Goal: Navigation & Orientation: Find specific page/section

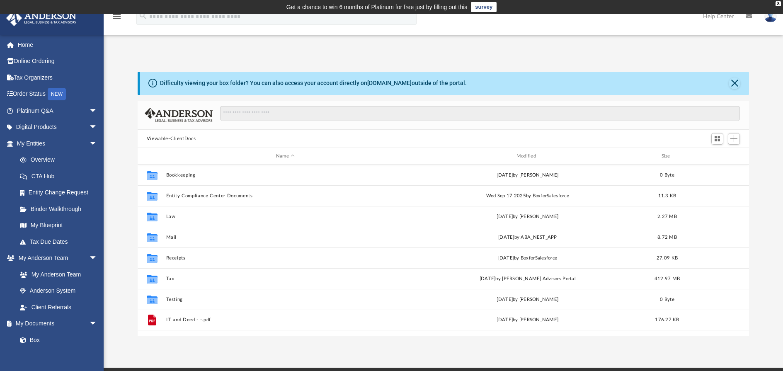
scroll to position [182, 605]
click at [84, 275] on link "My Anderson Team" at bounding box center [61, 274] width 98 height 17
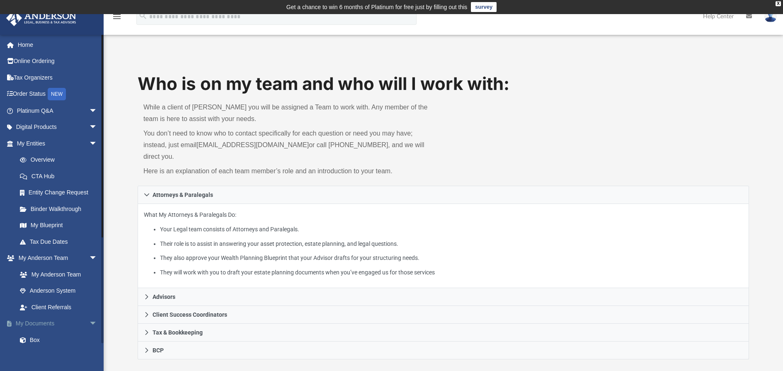
click at [59, 328] on link "My Documents arrow_drop_down" at bounding box center [58, 323] width 104 height 17
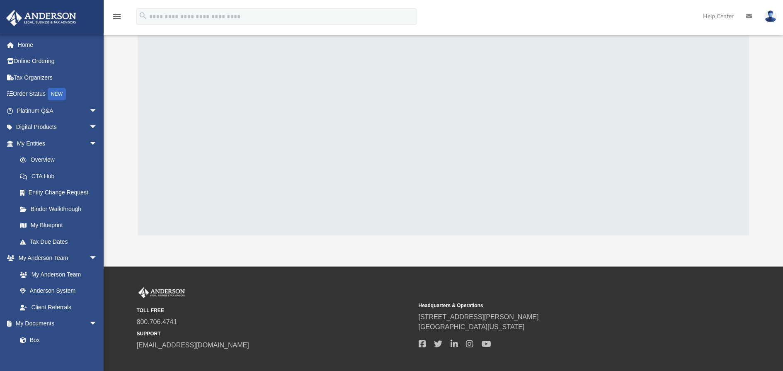
scroll to position [83, 0]
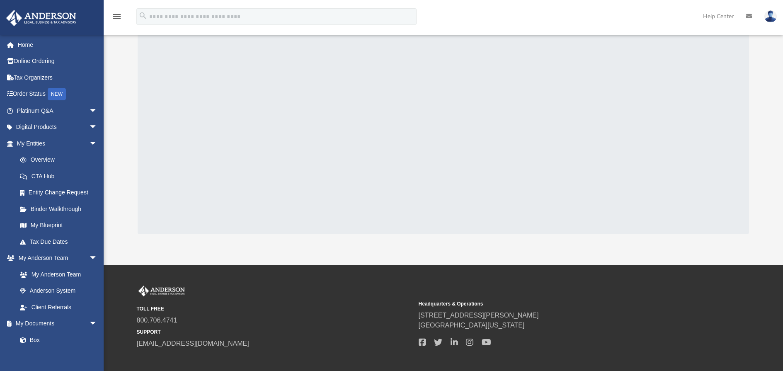
drag, startPoint x: 304, startPoint y: 334, endPoint x: 269, endPoint y: 331, distance: 34.5
click at [269, 331] on div "TOLL FREE 800.706.4741 SUPPORT [EMAIL_ADDRESS][DOMAIN_NAME]" at bounding box center [275, 317] width 276 height 63
click at [89, 319] on span "arrow_drop_down" at bounding box center [97, 323] width 17 height 17
click at [89, 319] on span "arrow_drop_up" at bounding box center [97, 323] width 17 height 17
click at [89, 143] on span "arrow_drop_down" at bounding box center [97, 143] width 17 height 17
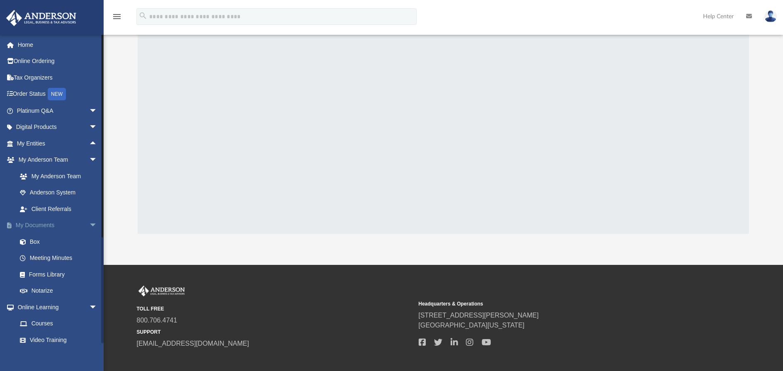
click at [89, 226] on span "arrow_drop_down" at bounding box center [97, 225] width 17 height 17
click at [89, 163] on span "arrow_drop_down" at bounding box center [97, 160] width 17 height 17
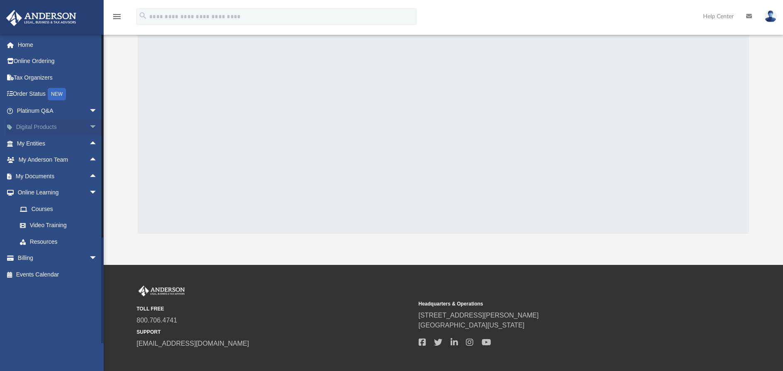
click at [89, 126] on span "arrow_drop_down" at bounding box center [97, 127] width 17 height 17
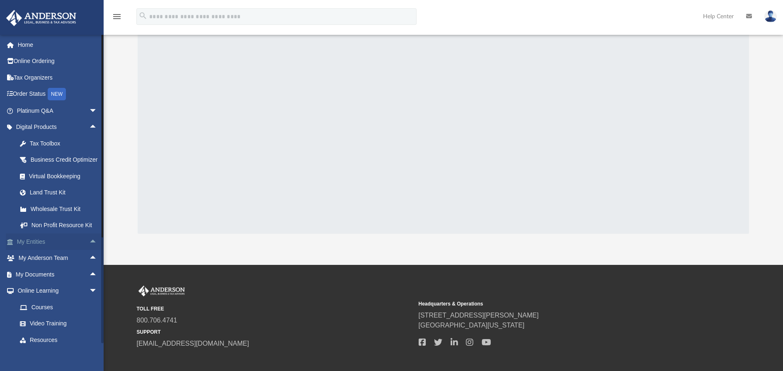
click at [89, 247] on span "arrow_drop_up" at bounding box center [97, 241] width 17 height 17
click at [89, 129] on span "arrow_drop_up" at bounding box center [97, 127] width 17 height 17
click at [90, 110] on span "arrow_drop_down" at bounding box center [97, 110] width 17 height 17
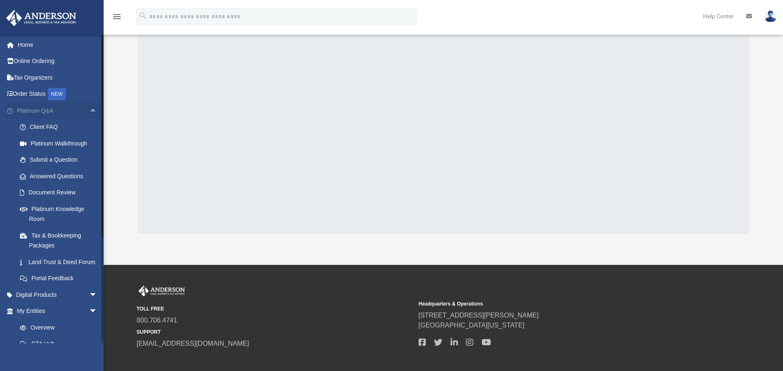
click at [89, 110] on span "arrow_drop_up" at bounding box center [97, 110] width 17 height 17
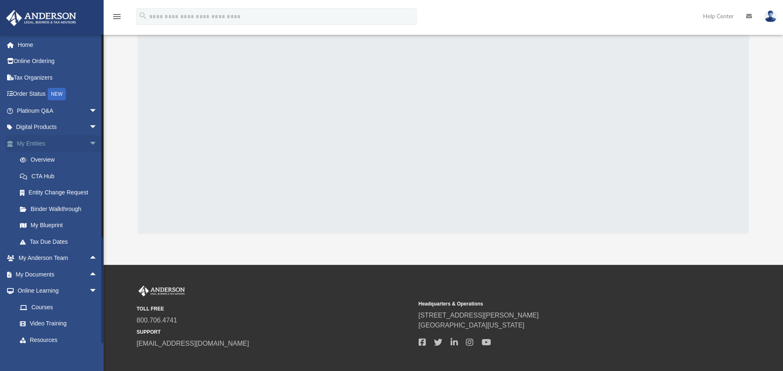
click at [89, 149] on span "arrow_drop_down" at bounding box center [97, 143] width 17 height 17
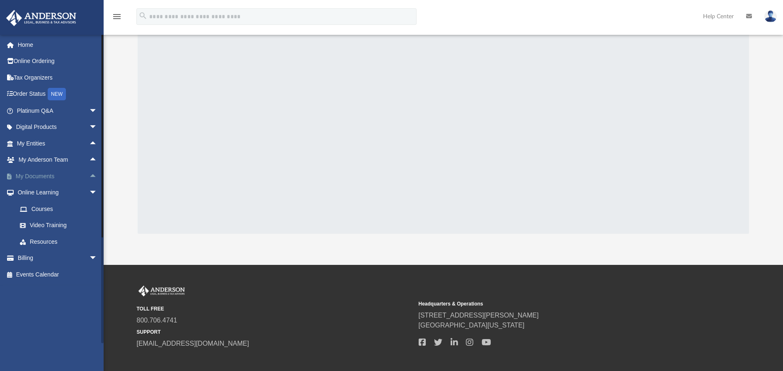
click at [89, 178] on span "arrow_drop_up" at bounding box center [97, 176] width 17 height 17
click at [61, 226] on link "Forms Library" at bounding box center [61, 225] width 98 height 17
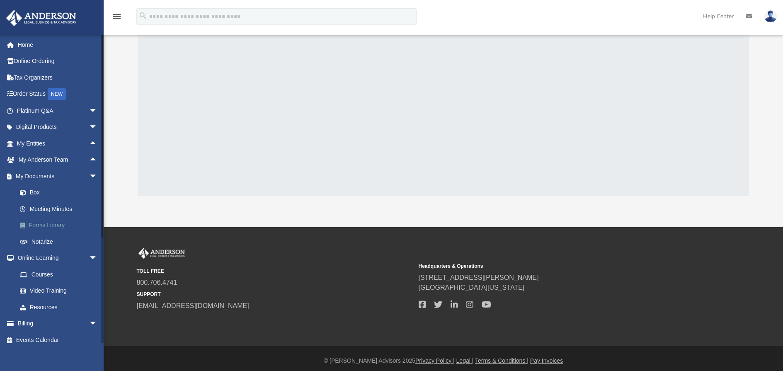
click at [62, 225] on link "Forms Library" at bounding box center [61, 225] width 98 height 17
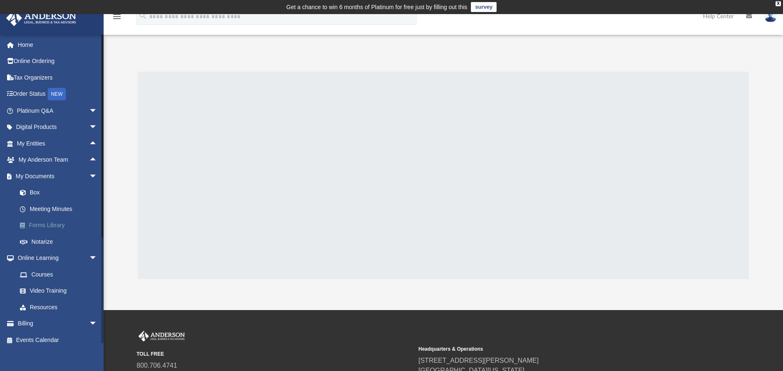
click at [54, 227] on link "Forms Library" at bounding box center [61, 225] width 98 height 17
click at [56, 188] on link "Box" at bounding box center [61, 192] width 98 height 17
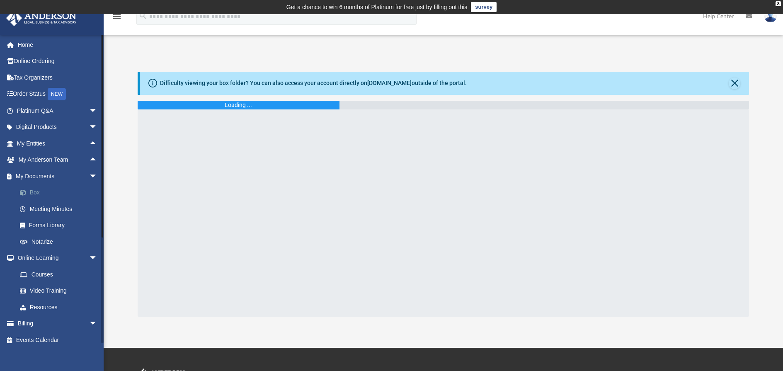
click at [56, 188] on link "Box" at bounding box center [61, 192] width 98 height 17
click at [49, 201] on link "Meeting Minutes" at bounding box center [61, 209] width 98 height 17
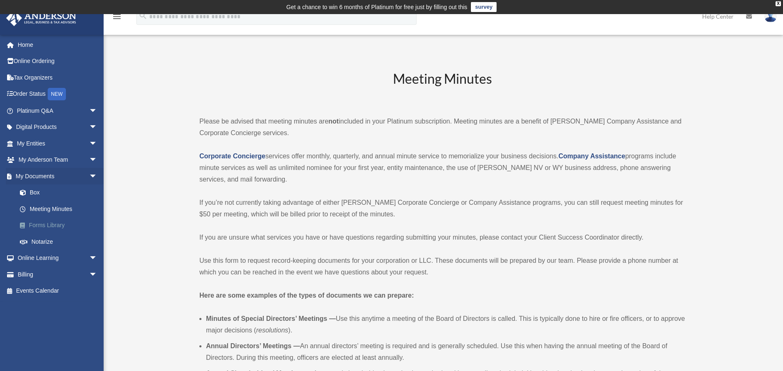
click at [63, 218] on link "Forms Library" at bounding box center [61, 225] width 98 height 17
